Goal: Information Seeking & Learning: Learn about a topic

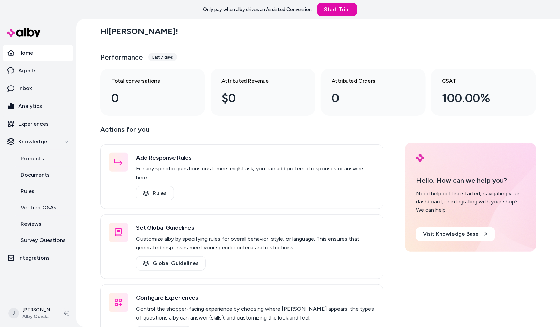
click at [83, 185] on div "Hi Jackie ! Performance Last 7 days Total conversations 0 Attributed Revenue $0…" at bounding box center [318, 173] width 484 height 308
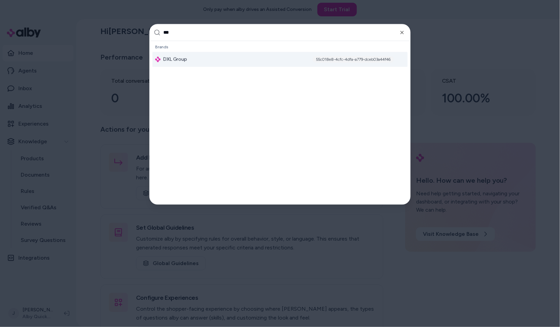
type input "***"
click at [219, 57] on div "DXL Group 55c018e8-4cfc-4dfa-a779-dceb03a44f46" at bounding box center [279, 59] width 255 height 15
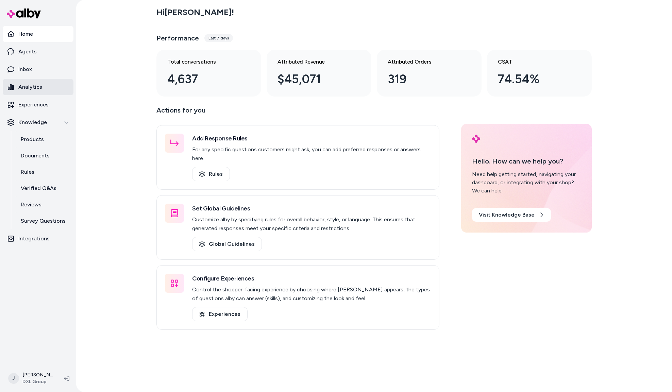
drag, startPoint x: 33, startPoint y: 88, endPoint x: 68, endPoint y: 7, distance: 87.7
click at [33, 87] on p "Analytics" at bounding box center [30, 87] width 24 height 8
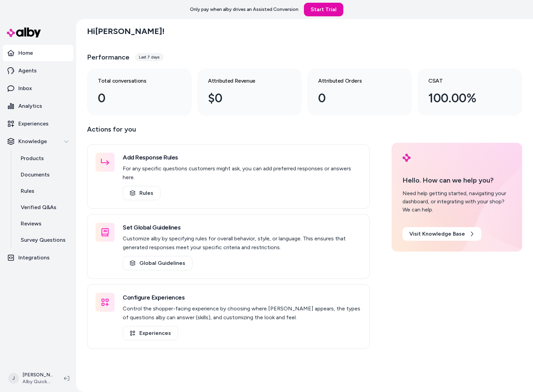
click at [82, 228] on div "Hi Jackie ! Performance Last 7 days Total conversations 0 Attributed Revenue $0…" at bounding box center [304, 205] width 457 height 373
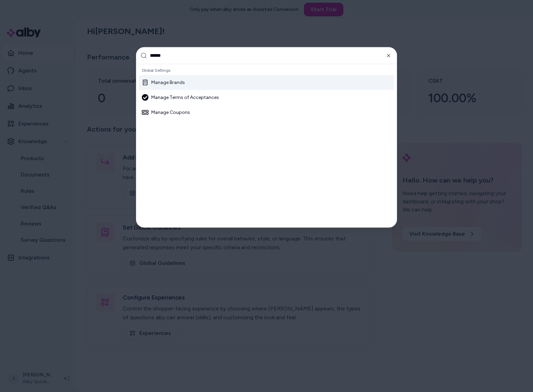
type input "******"
click at [165, 81] on div "Manage Brands" at bounding box center [163, 82] width 43 height 7
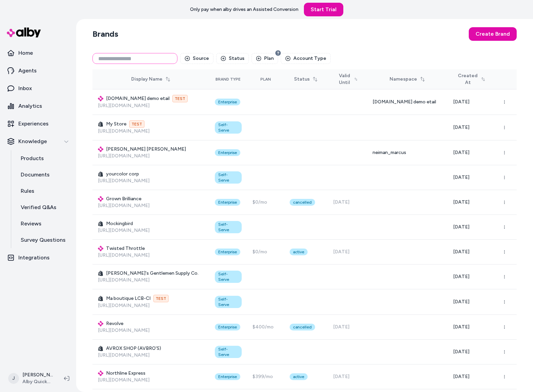
click at [123, 59] on input at bounding box center [135, 58] width 85 height 11
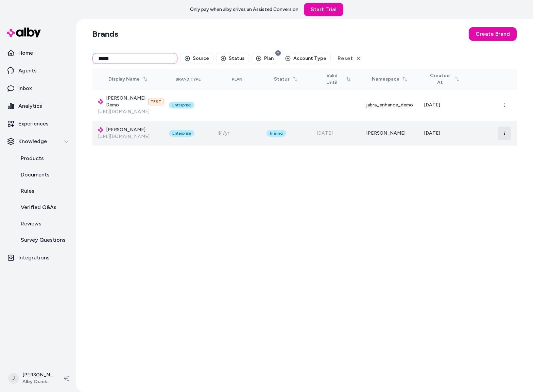
type input "*****"
click at [503, 134] on icon "button" at bounding box center [505, 133] width 4 height 4
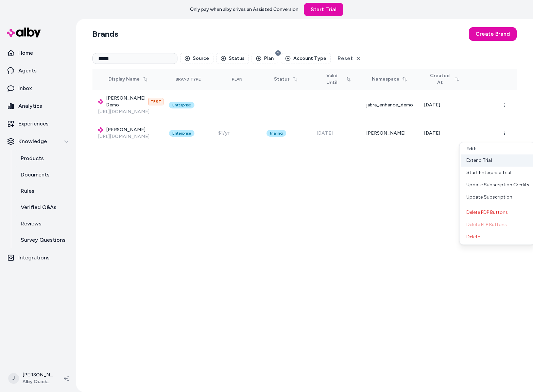
click at [484, 160] on div "Extend Trial" at bounding box center [497, 160] width 72 height 12
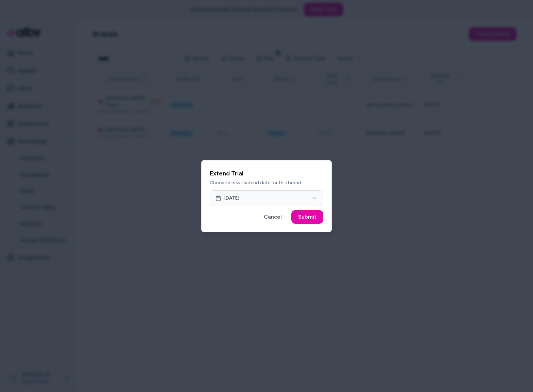
click at [276, 220] on button "Cancel" at bounding box center [273, 217] width 32 height 14
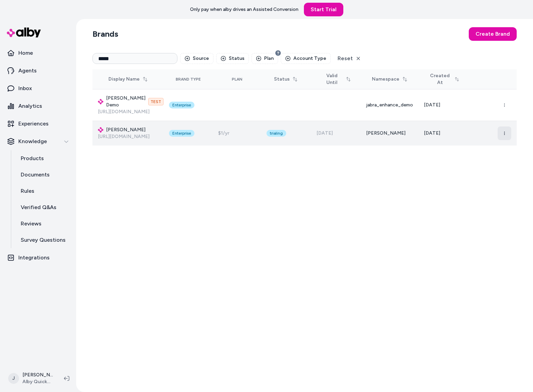
click at [505, 133] on icon "button" at bounding box center [505, 133] width 4 height 4
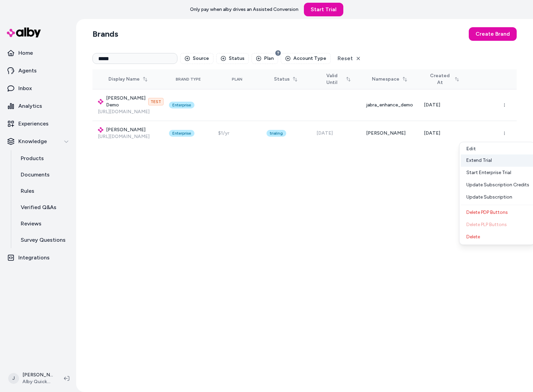
click at [477, 160] on div "Extend Trial" at bounding box center [497, 160] width 72 height 12
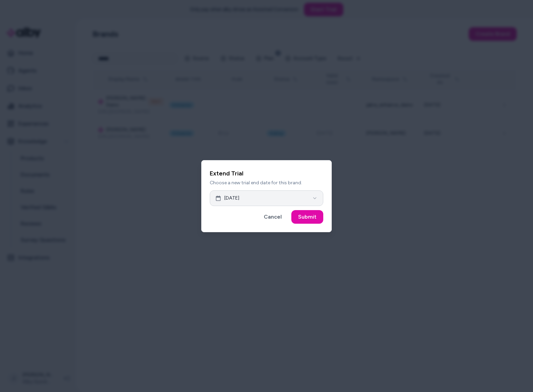
click at [273, 200] on button "Oct 06, 2025" at bounding box center [267, 199] width 114 height 16
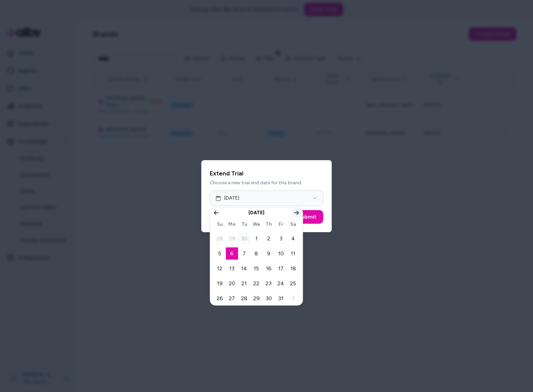
click at [296, 214] on icon "Go to next month" at bounding box center [296, 212] width 5 height 5
drag, startPoint x: 231, startPoint y: 239, endPoint x: 246, endPoint y: 232, distance: 16.9
click at [231, 239] on button "1" at bounding box center [232, 239] width 12 height 12
click at [307, 216] on button "Submit" at bounding box center [308, 217] width 32 height 14
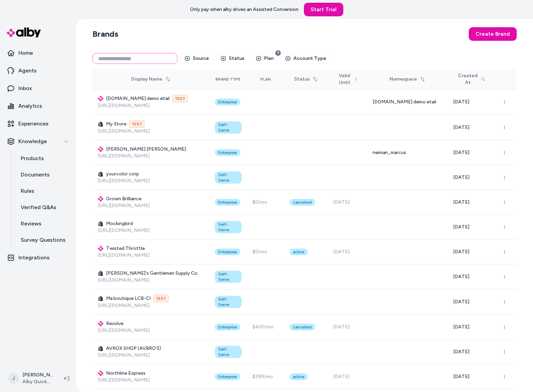
click at [151, 58] on input at bounding box center [135, 58] width 85 height 11
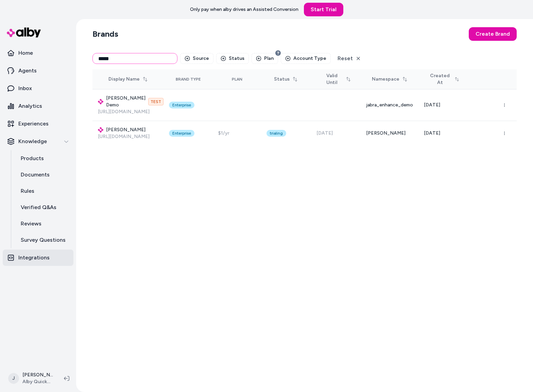
type input "*****"
click at [176, 240] on div "Brands Create Brand ***** Source Status Plan Account Type Reset Display Name Br…" at bounding box center [304, 205] width 435 height 373
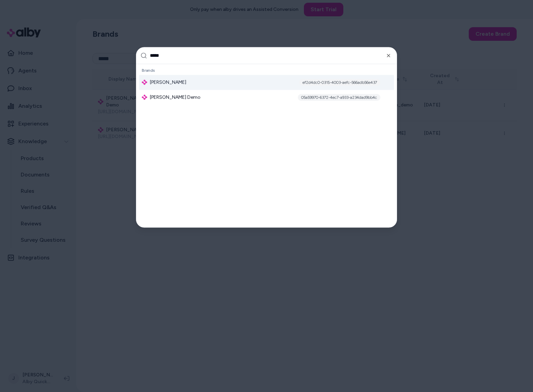
type input "*****"
click at [163, 85] on span "Jabra Enhance" at bounding box center [168, 82] width 36 height 7
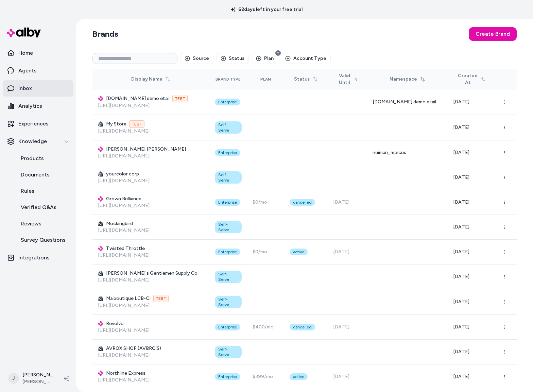
click at [30, 88] on p "Inbox" at bounding box center [25, 88] width 14 height 8
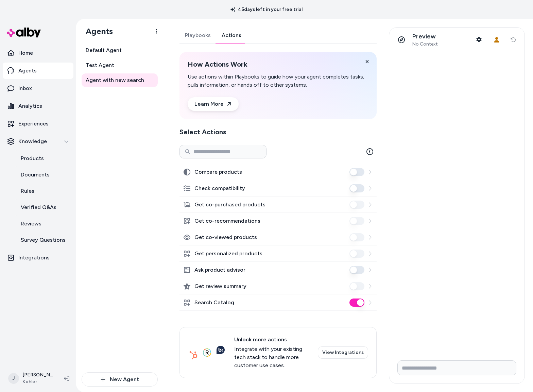
click at [232, 35] on link "Actions" at bounding box center [231, 35] width 31 height 16
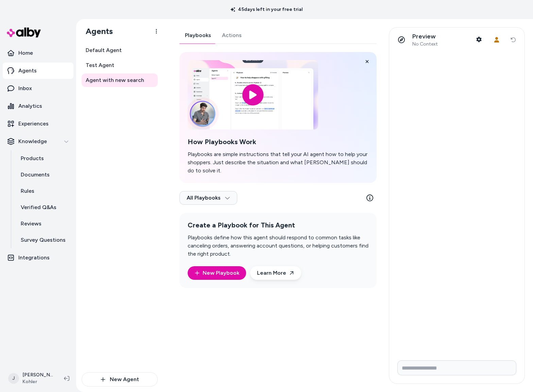
click at [203, 35] on link "Playbooks" at bounding box center [198, 35] width 37 height 16
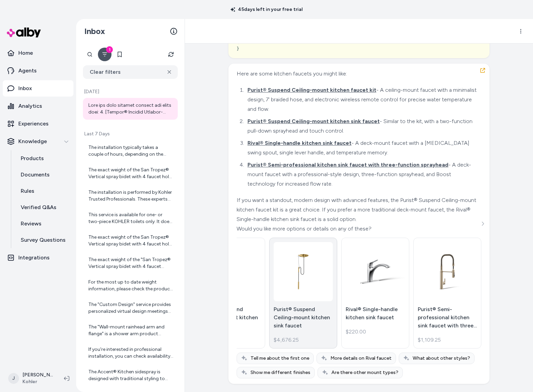
scroll to position [999, 0]
click at [302, 287] on img at bounding box center [303, 272] width 59 height 45
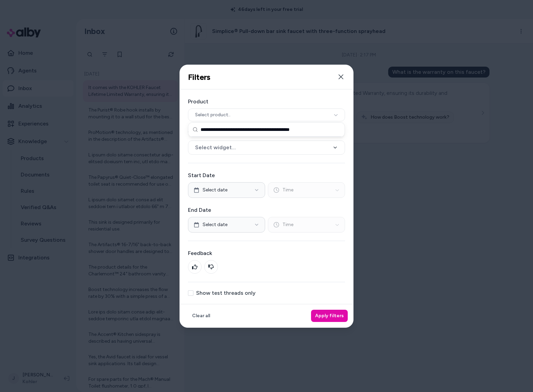
drag, startPoint x: 283, startPoint y: 38, endPoint x: 248, endPoint y: 47, distance: 37.0
click at [281, 39] on div at bounding box center [266, 196] width 533 height 392
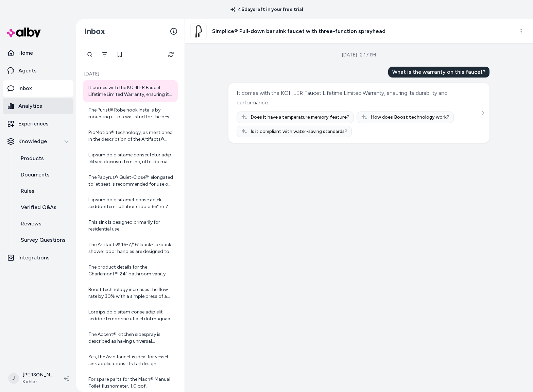
click at [27, 105] on p "Analytics" at bounding box center [30, 106] width 24 height 8
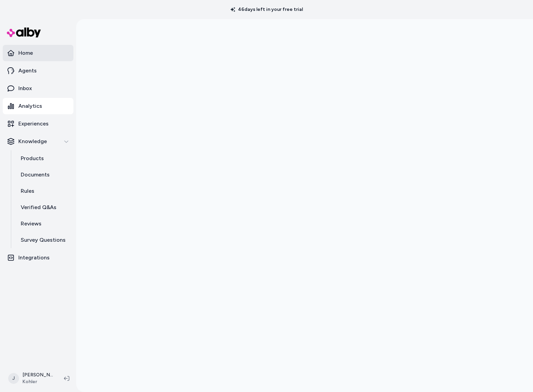
click at [27, 54] on p "Home" at bounding box center [25, 53] width 15 height 8
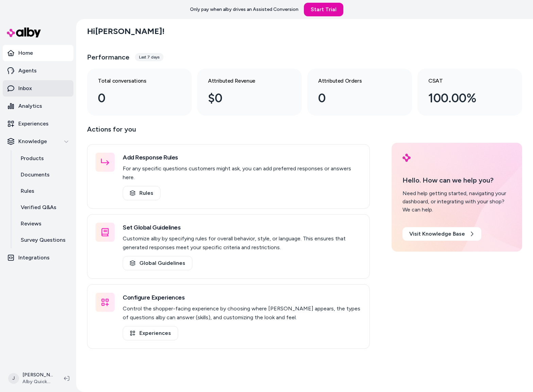
click at [28, 83] on link "Inbox" at bounding box center [38, 88] width 71 height 16
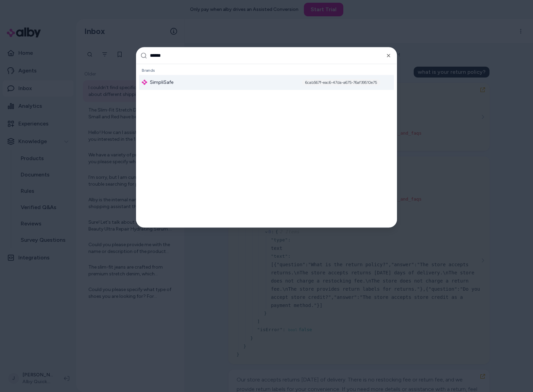
type input "******"
click at [184, 78] on div "SimpliSafe 6cab567f-eac6-47da-a675-76af39510e75" at bounding box center [266, 82] width 255 height 15
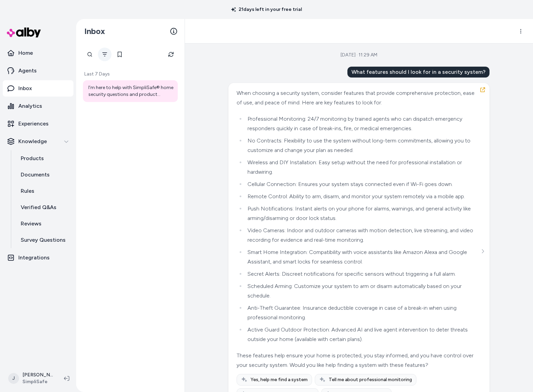
click at [106, 52] on icon "Filter" at bounding box center [104, 54] width 5 height 5
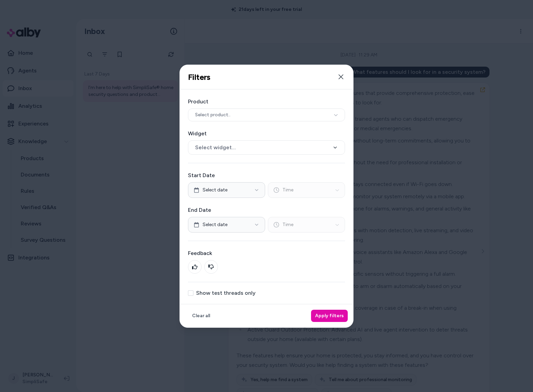
click at [191, 295] on button "Show test threads only" at bounding box center [190, 293] width 5 height 5
click at [324, 317] on button "Apply filters" at bounding box center [329, 316] width 37 height 12
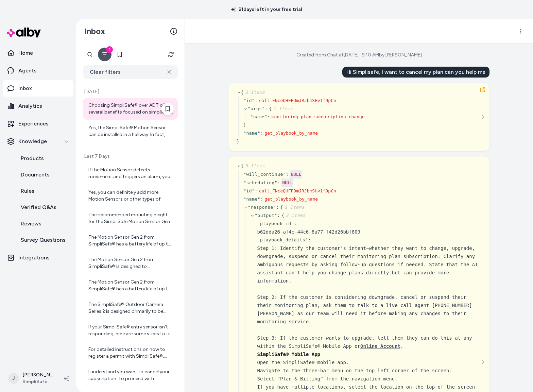
click at [133, 113] on div "Choosing SimpliSafe® over ADT offers several benefits focused on simplicity, af…" at bounding box center [130, 109] width 85 height 14
click at [126, 126] on div "Yes, the SimpliSafe® Motion Sensor can be installed in a hallway. In fact, hall…" at bounding box center [130, 132] width 85 height 14
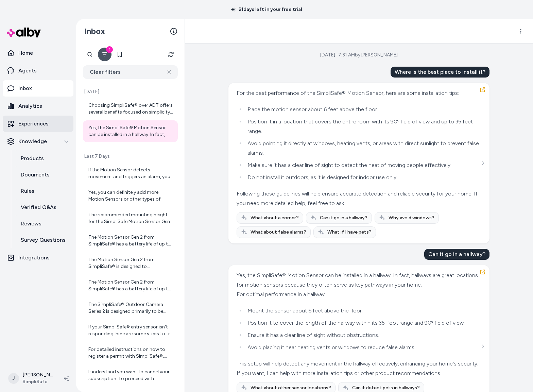
drag, startPoint x: 123, startPoint y: 115, endPoint x: 61, endPoint y: 120, distance: 62.1
click at [123, 115] on div "Choosing SimpliSafe® over ADT offers several benefits focused on simplicity, af…" at bounding box center [130, 109] width 85 height 14
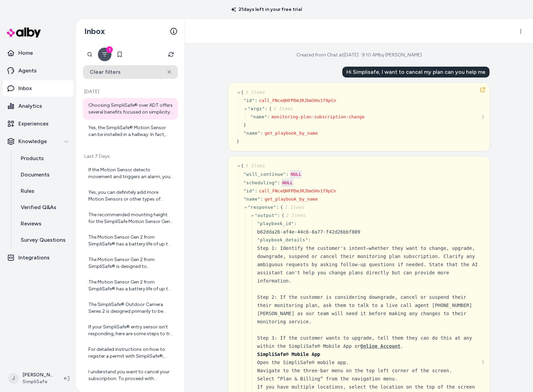
click at [168, 71] on icon at bounding box center [170, 72] width 4 height 4
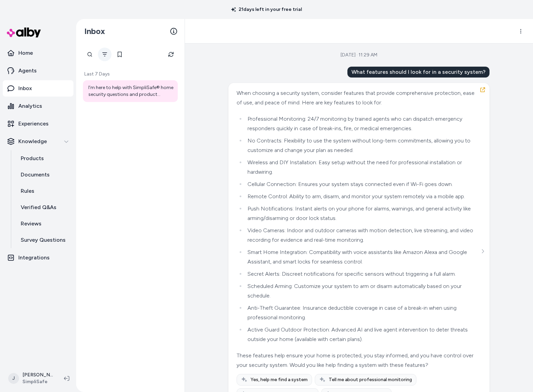
click at [106, 56] on icon "Filter" at bounding box center [104, 54] width 5 height 5
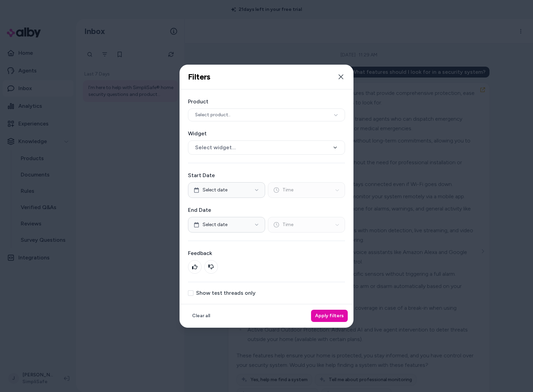
click at [203, 298] on div "Product Select product.. Widget Select widget... Start Date Select date Time En…" at bounding box center [267, 196] width 174 height 215
click at [209, 294] on label "Show test threads only" at bounding box center [226, 293] width 60 height 5
click at [194, 294] on button "Show test threads only" at bounding box center [190, 293] width 5 height 5
click at [330, 317] on button "Apply filters" at bounding box center [329, 316] width 37 height 12
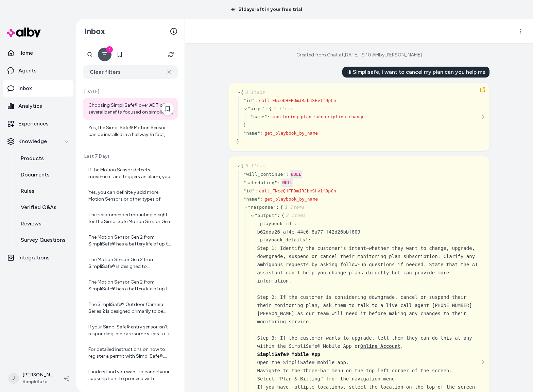
click at [147, 112] on div "Choosing SimpliSafe® over ADT offers several benefits focused on simplicity, af…" at bounding box center [130, 109] width 85 height 14
click at [113, 133] on div "Yes, the SimpliSafe® Motion Sensor can be installed in a hallway. In fact, hall…" at bounding box center [130, 132] width 85 height 14
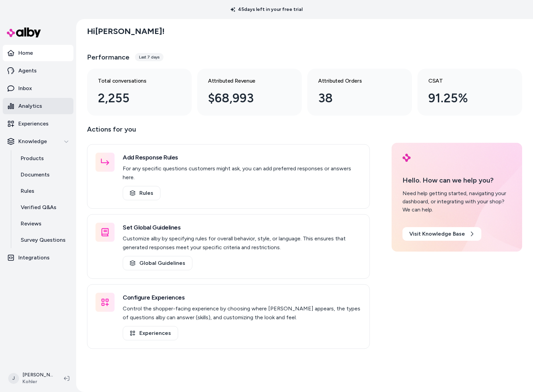
click at [38, 109] on p "Analytics" at bounding box center [30, 106] width 24 height 8
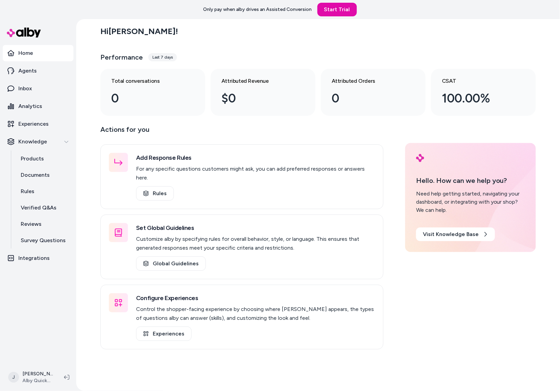
click at [80, 157] on div "Hi [PERSON_NAME] ! Performance Last 7 days Total conversations 0 Attributed Rev…" at bounding box center [318, 205] width 484 height 372
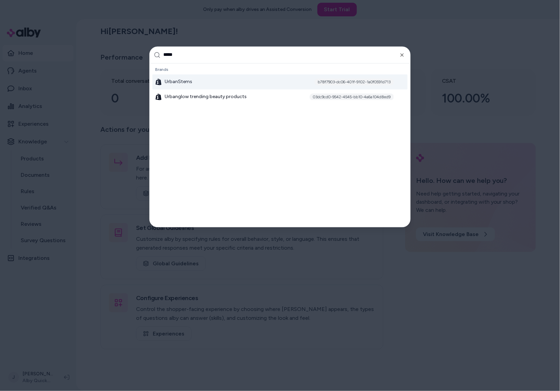
type input "*****"
click at [187, 81] on span "UrbanStems" at bounding box center [179, 81] width 28 height 7
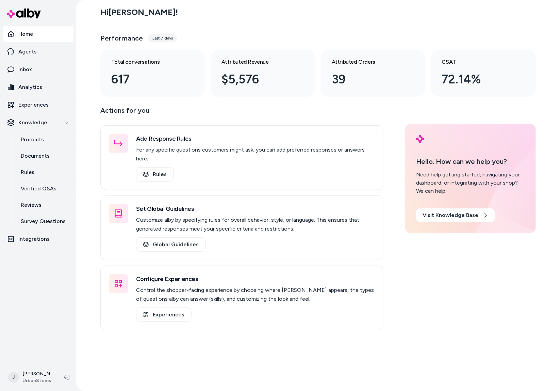
click at [84, 221] on div "Hi [PERSON_NAME] ! Performance Last 7 days Total conversations 617 Attributed R…" at bounding box center [318, 195] width 484 height 391
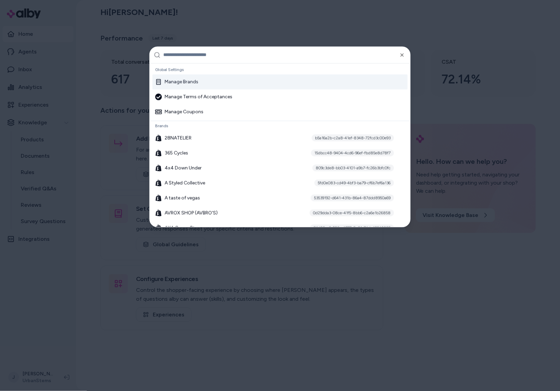
drag, startPoint x: 15, startPoint y: 114, endPoint x: 25, endPoint y: 114, distance: 10.2
click at [16, 114] on div at bounding box center [280, 195] width 560 height 391
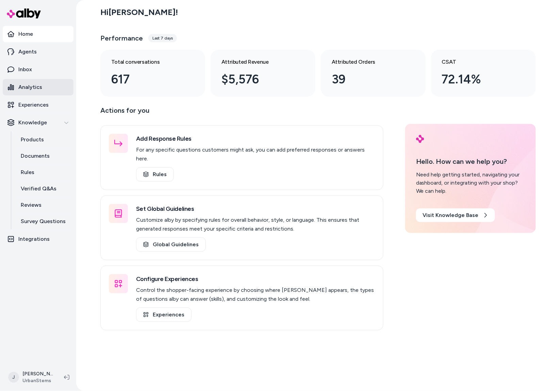
click at [34, 91] on p "Analytics" at bounding box center [30, 87] width 24 height 8
